Goal: Transaction & Acquisition: Purchase product/service

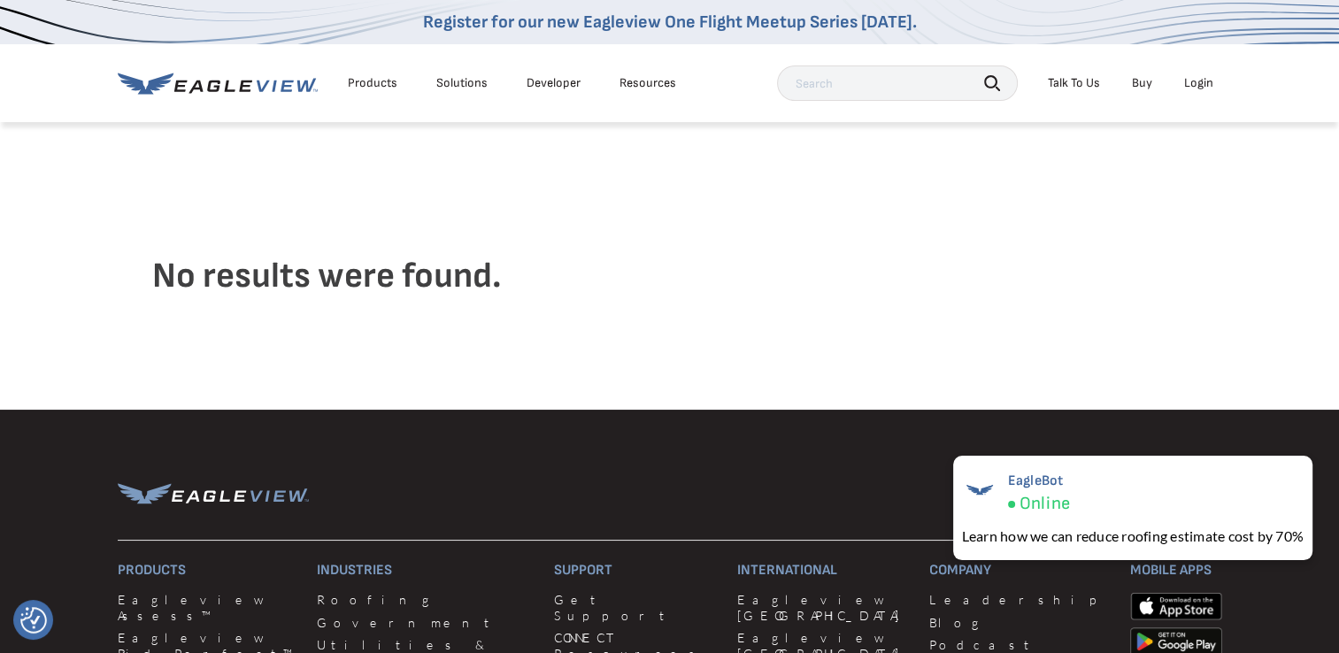
click at [881, 72] on input "text" at bounding box center [897, 82] width 241 height 35
paste input "1511 McLean Blvd"
type input "1511 McLean Blvd"
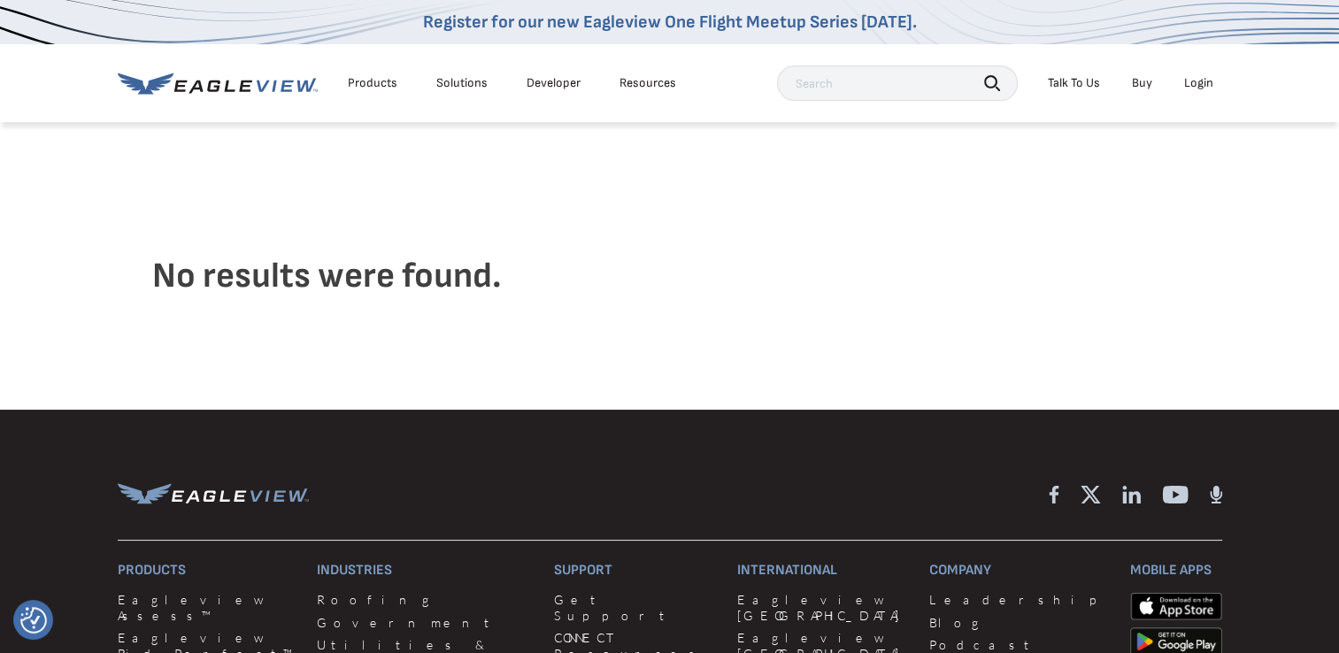
click at [368, 83] on div "Products" at bounding box center [373, 83] width 50 height 16
click at [1139, 86] on link "Buy" at bounding box center [1142, 83] width 20 height 16
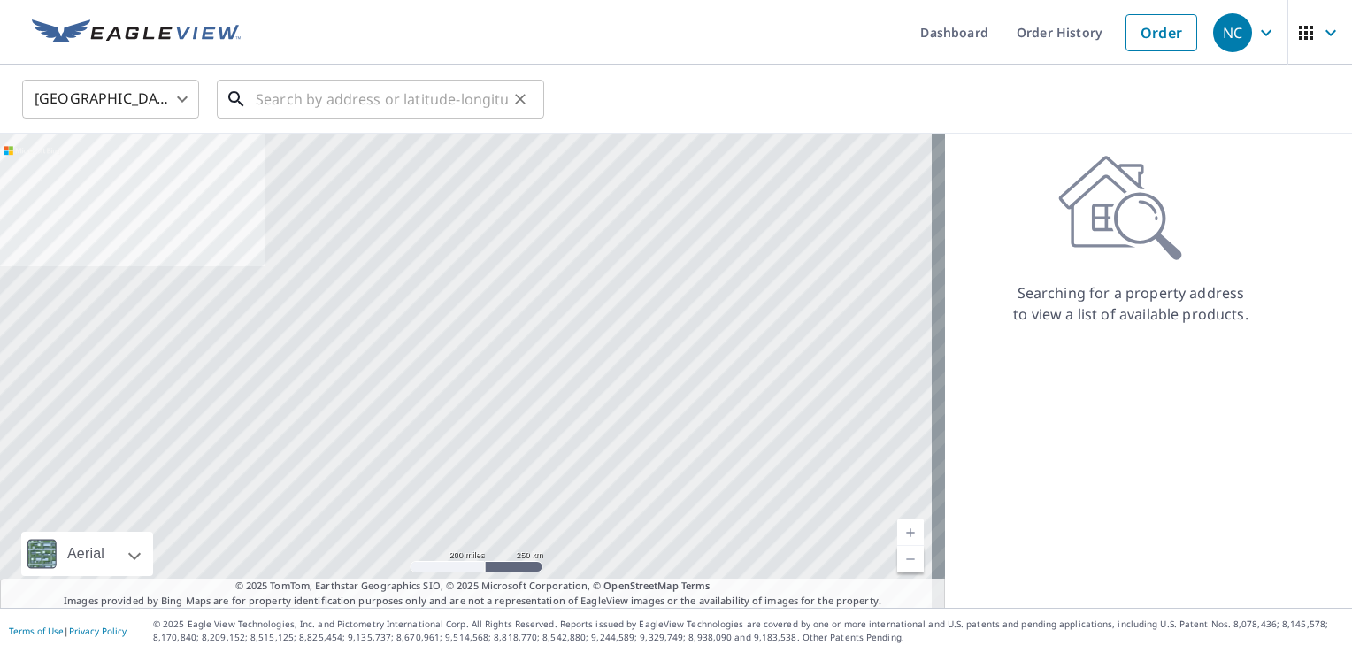
click at [370, 99] on input "text" at bounding box center [382, 99] width 252 height 50
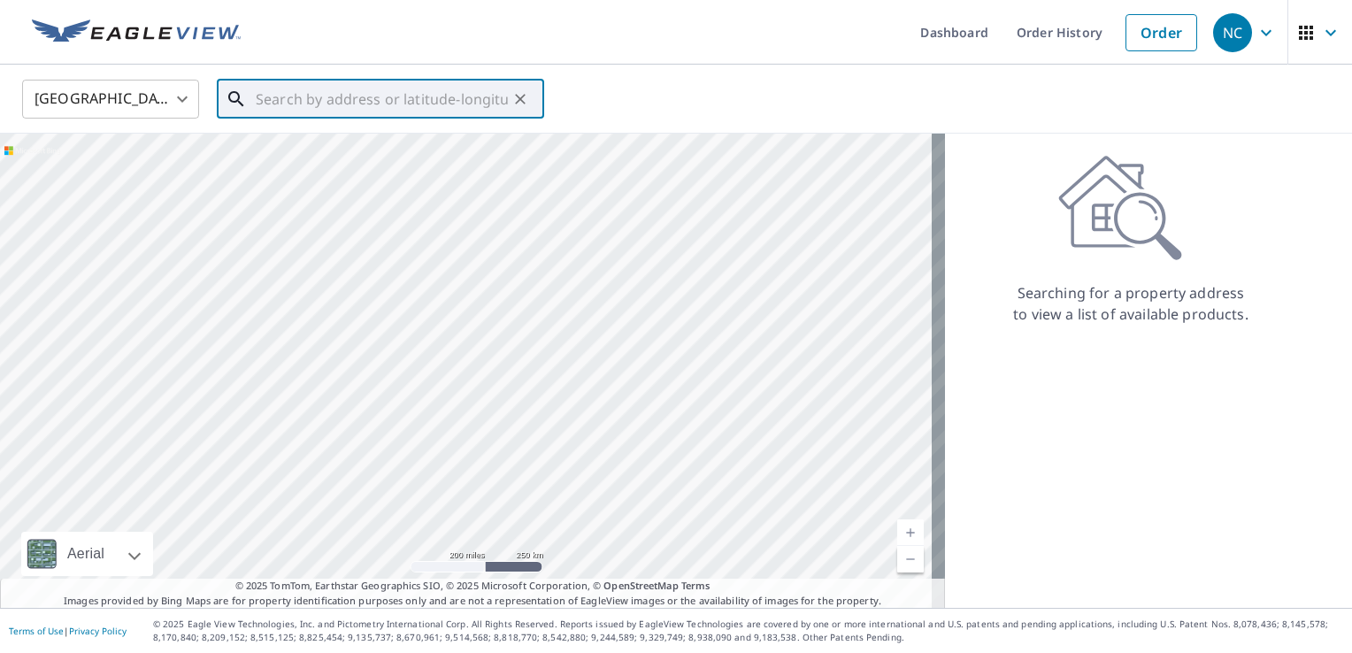
paste input "1511 McLean Blvd"
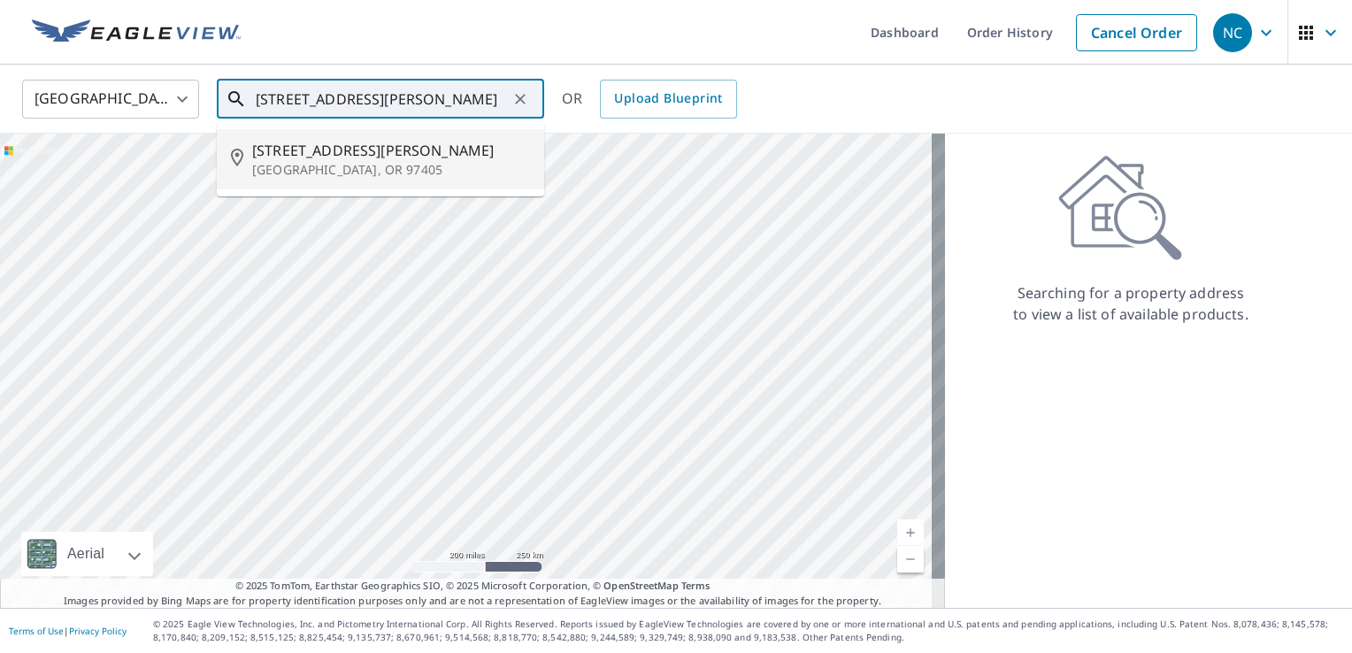
click at [347, 170] on p "Eugene, OR 97405" at bounding box center [391, 170] width 278 height 18
type input "1511 Mclean Blvd Eugene, OR 97405"
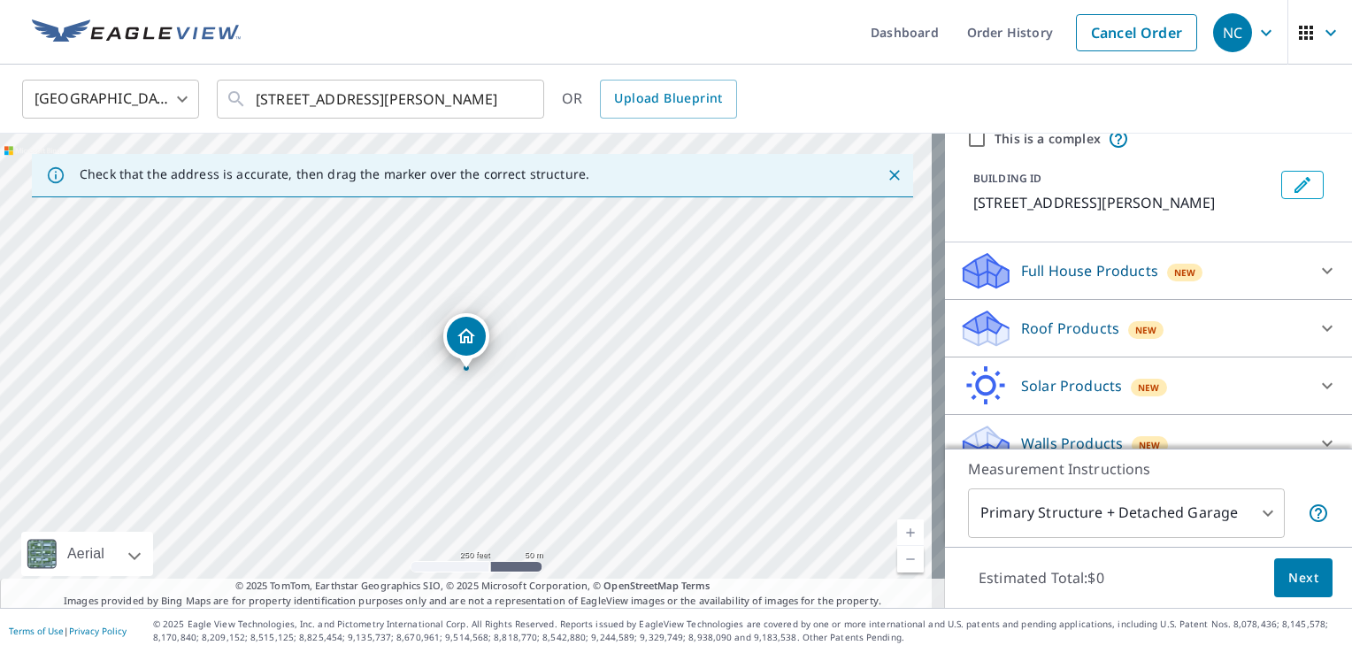
scroll to position [77, 0]
click at [1143, 333] on div "New" at bounding box center [1146, 328] width 36 height 18
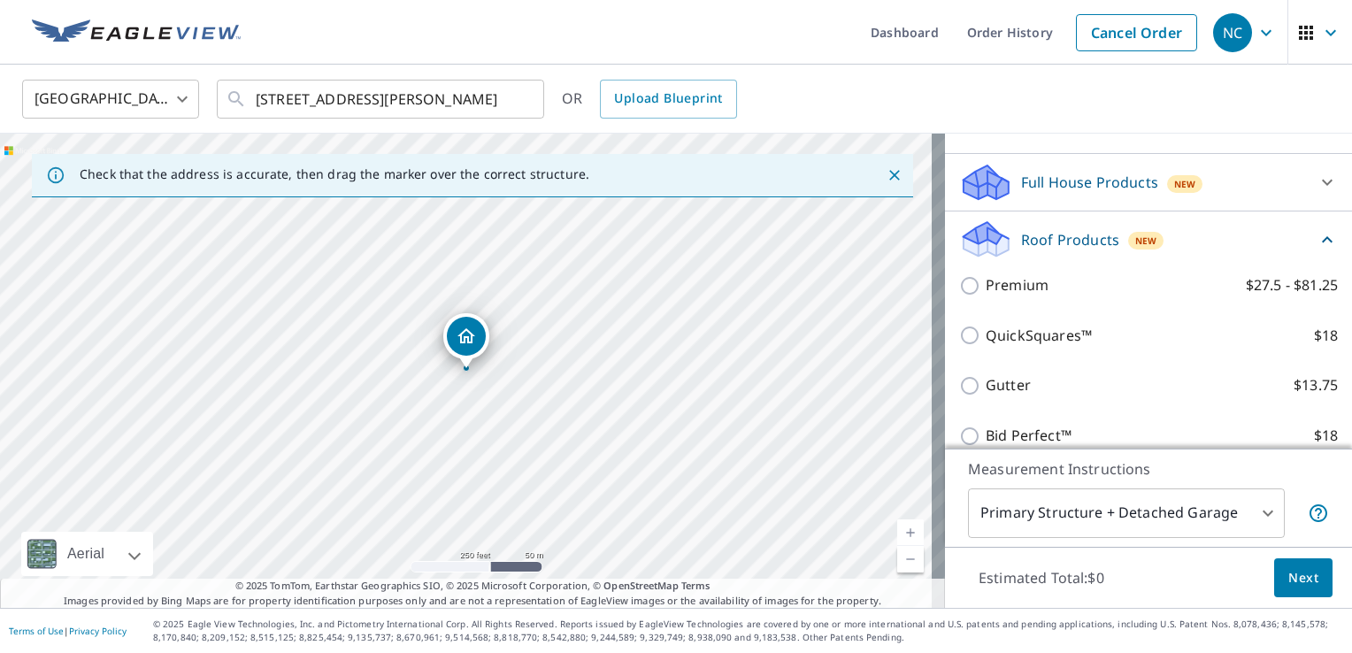
scroll to position [78, 0]
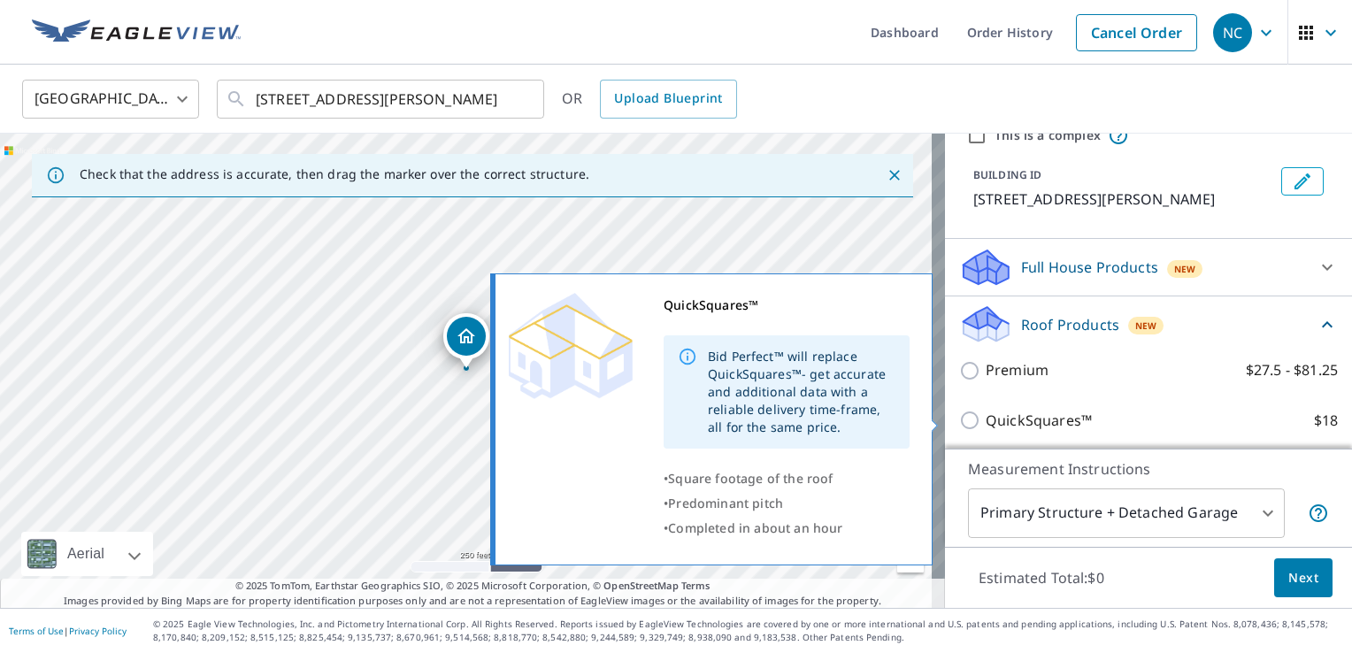
drag, startPoint x: 962, startPoint y: 422, endPoint x: 943, endPoint y: 423, distance: 18.6
click at [943, 423] on body "NC NC Dashboard Order History Cancel Order NC United States US ​ 1511 Mclean Bl…" at bounding box center [676, 326] width 1352 height 653
click at [964, 417] on input "QuickSquares™ $18" at bounding box center [972, 420] width 27 height 21
checkbox input "true"
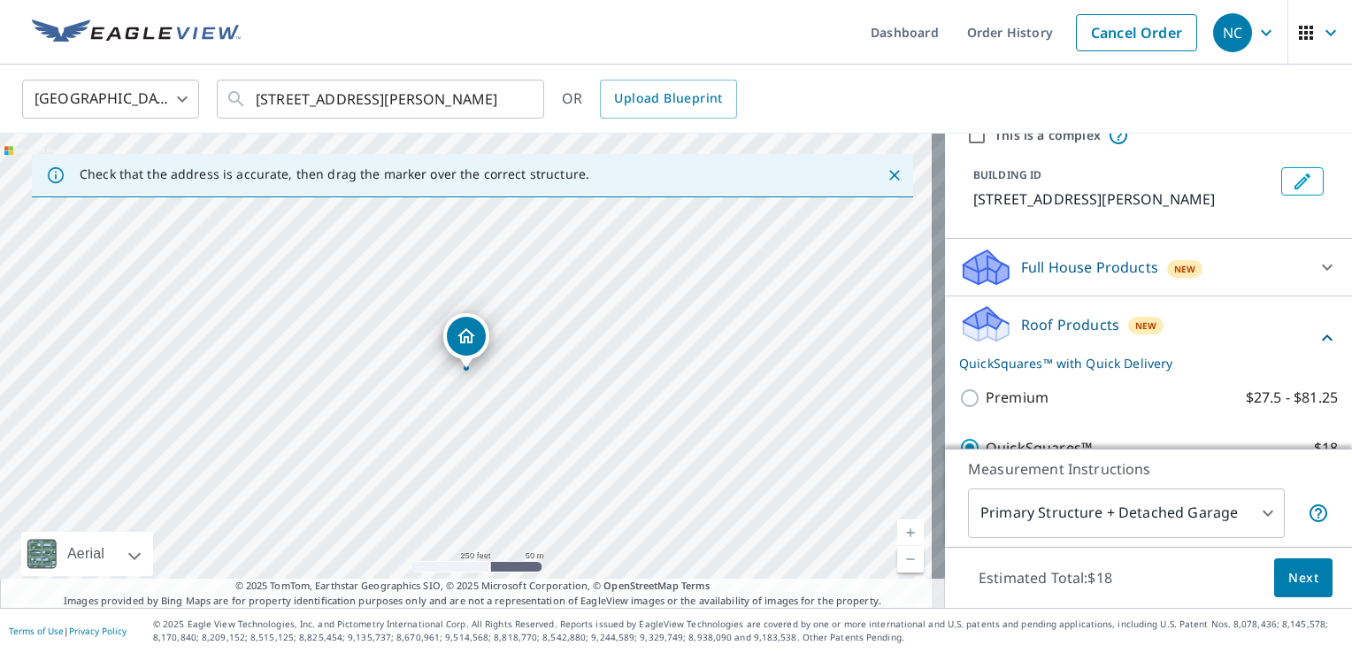
scroll to position [88, 0]
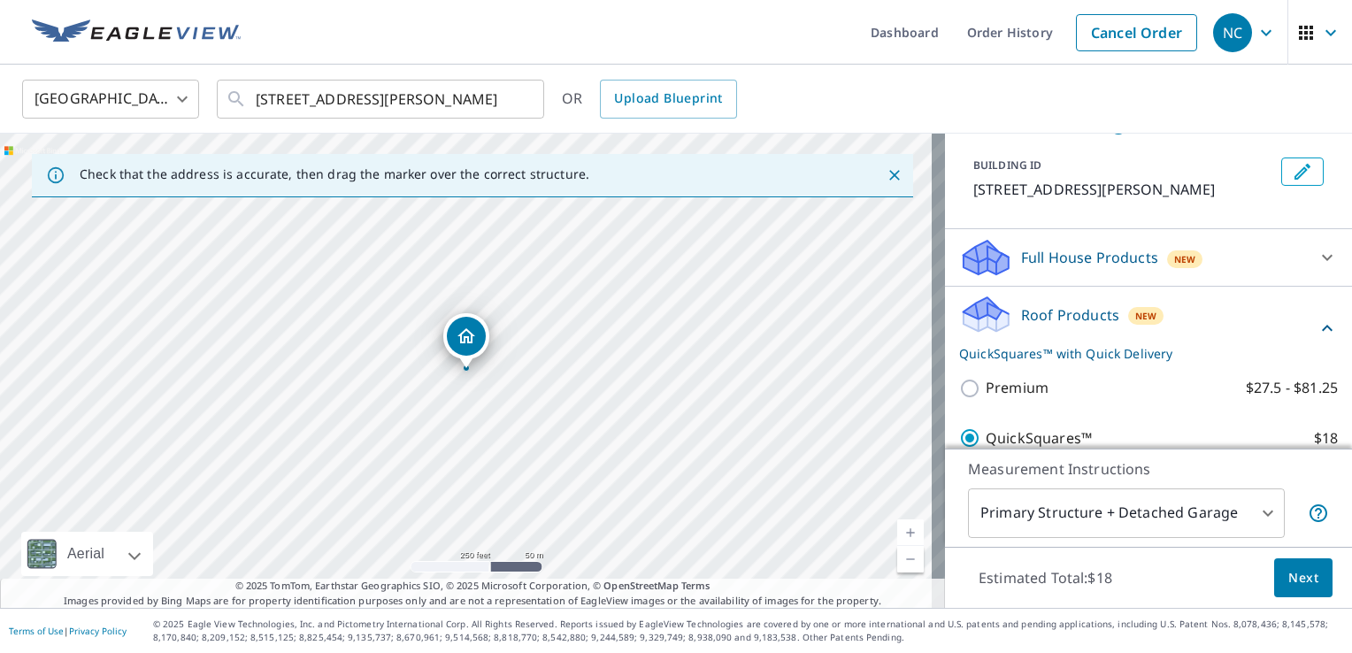
click at [1274, 592] on button "Next" at bounding box center [1303, 578] width 58 height 40
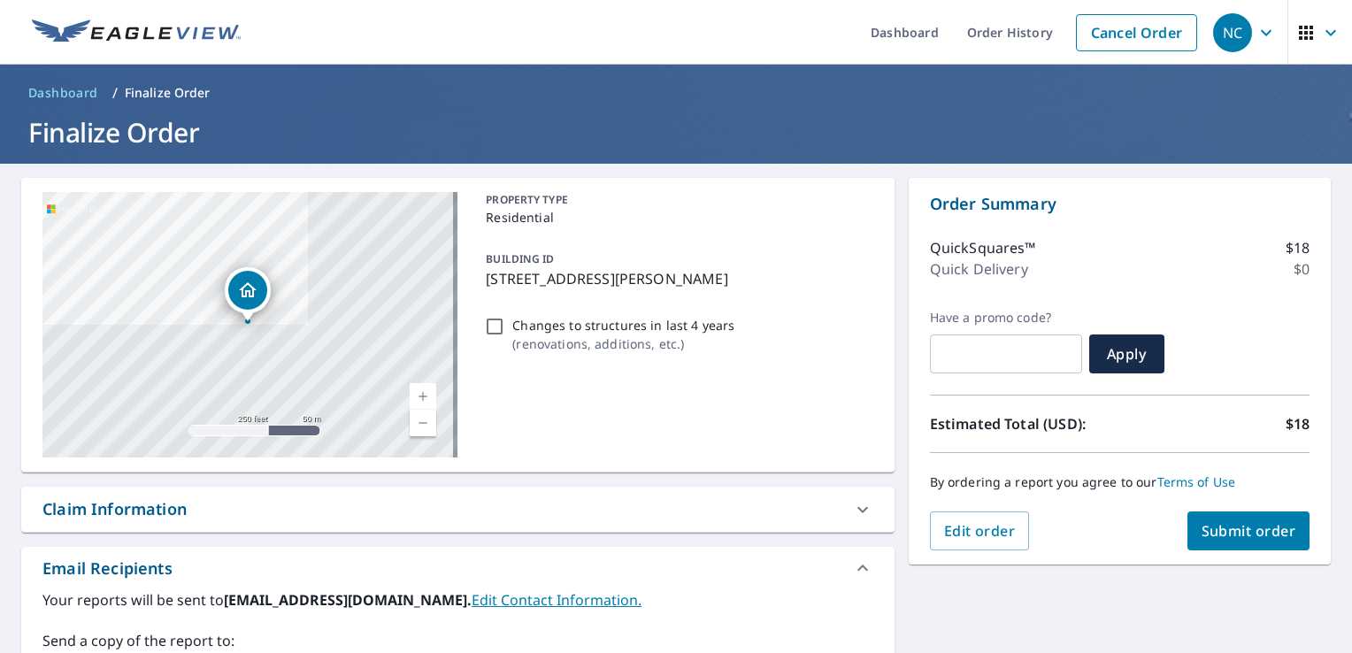
click at [1034, 304] on div "QuickSquares™ $18 Quick Delivery $0" at bounding box center [1120, 263] width 380 height 94
click at [1242, 535] on span "Submit order" at bounding box center [1249, 530] width 95 height 19
